Goal: Complete application form

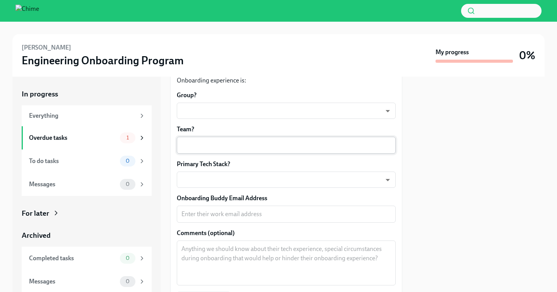
scroll to position [72, 0]
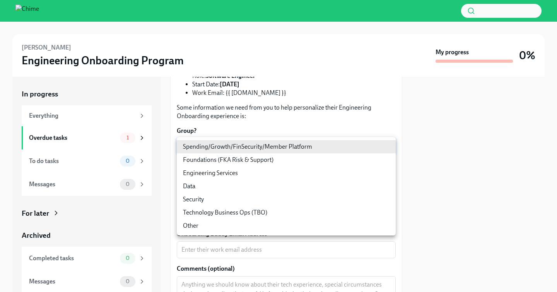
click at [249, 149] on body "[PERSON_NAME] Engineering Onboarding Program My progress 0% In progress Everyth…" at bounding box center [278, 146] width 557 height 292
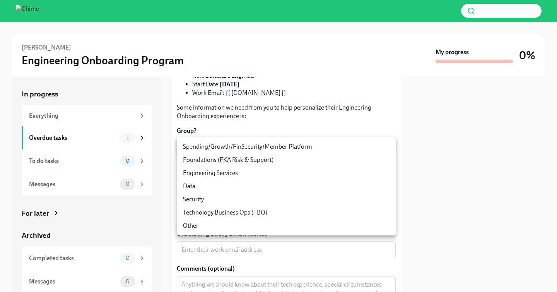
click at [246, 149] on li "Spending/Growth/FinSecurity/Member Platform" at bounding box center [286, 146] width 219 height 13
type input "07vkPey0g"
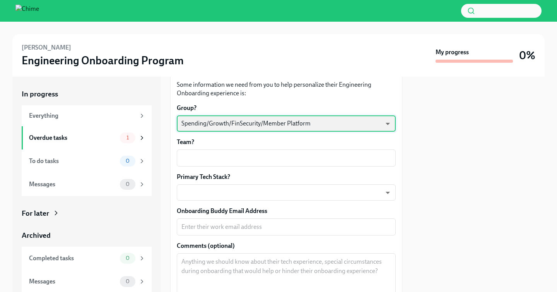
scroll to position [96, 0]
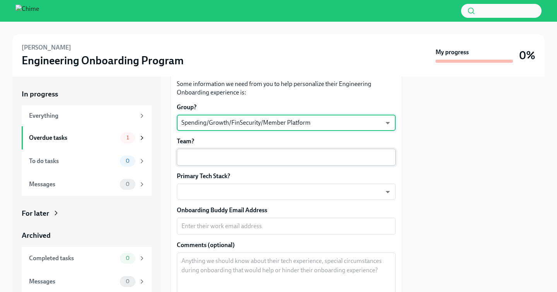
click at [245, 153] on textarea "Team?" at bounding box center [286, 156] width 210 height 9
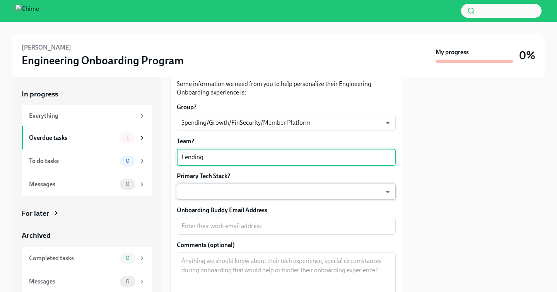
type textarea "Lending"
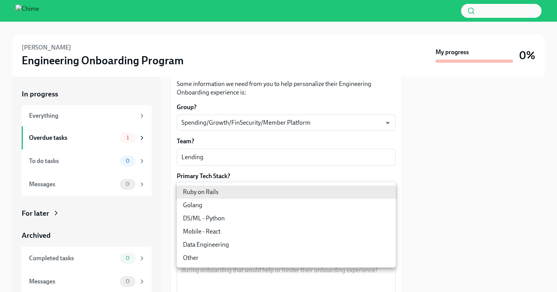
click at [236, 188] on body "[PERSON_NAME] Engineering Onboarding Program My progress 0% In progress Everyth…" at bounding box center [278, 146] width 557 height 292
click at [236, 188] on li "Ruby on Rails" at bounding box center [286, 191] width 219 height 13
type input "mlO7hmzVj"
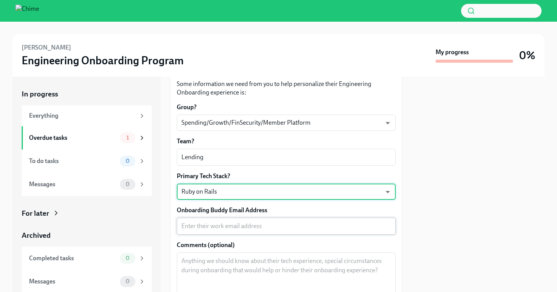
click at [234, 228] on textarea "Onboarding Buddy Email Address" at bounding box center [286, 225] width 210 height 9
